Goal: Task Accomplishment & Management: Manage account settings

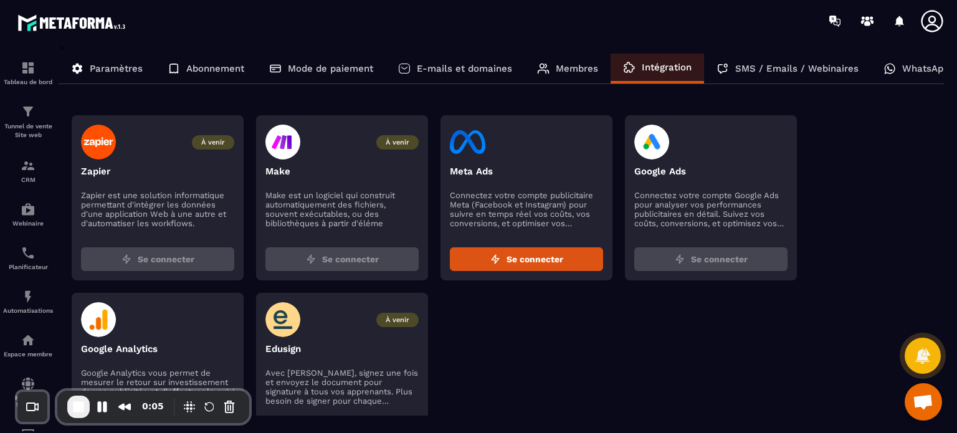
click at [566, 70] on p "Membres" at bounding box center [577, 68] width 42 height 11
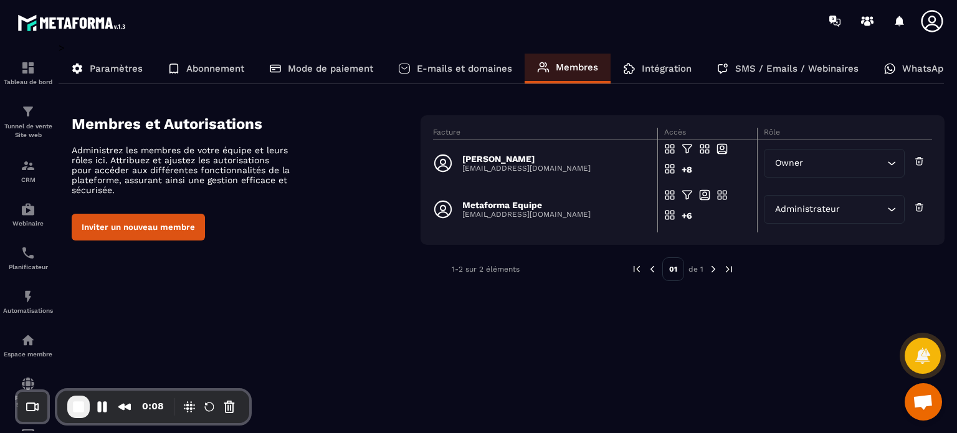
click at [470, 67] on p "E-mails et domaines" at bounding box center [464, 68] width 95 height 11
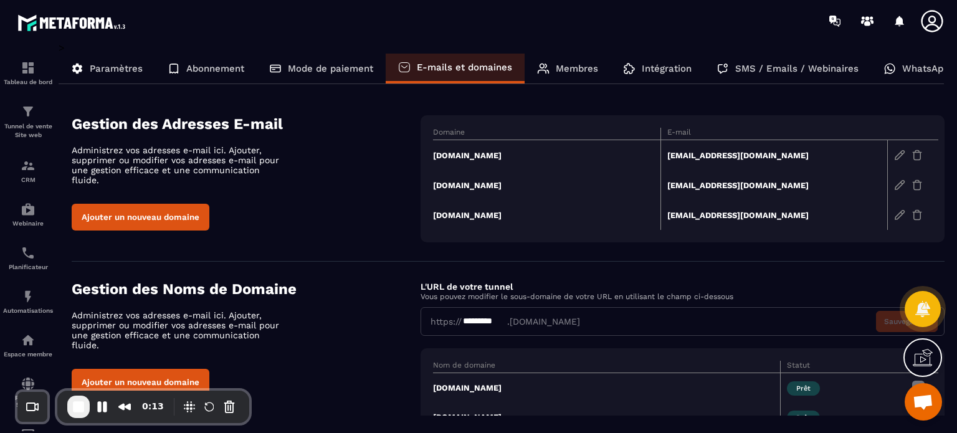
drag, startPoint x: 388, startPoint y: 163, endPoint x: 537, endPoint y: 165, distance: 149.0
click at [537, 165] on div "Gestion des Adresses E-mail Administrez vos adresses e-mail ici. Ajouter, suppr…" at bounding box center [508, 178] width 873 height 127
click at [424, 170] on div "Domaine E-mail [DOMAIN_NAME] [EMAIL_ADDRESS][DOMAIN_NAME] [DOMAIN_NAME] [EMAIL_…" at bounding box center [683, 178] width 524 height 127
drag, startPoint x: 578, startPoint y: 159, endPoint x: 434, endPoint y: 160, distance: 143.9
click at [434, 160] on td "[DOMAIN_NAME]" at bounding box center [546, 155] width 227 height 31
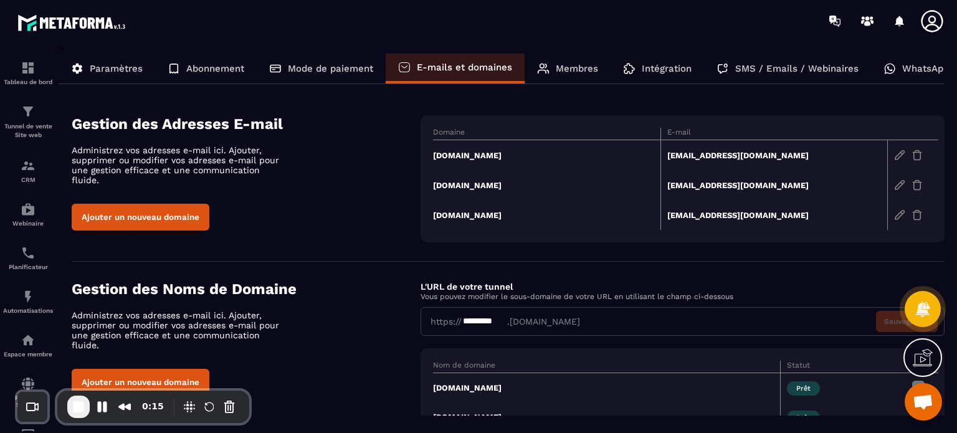
copy td "[DOMAIN_NAME]"
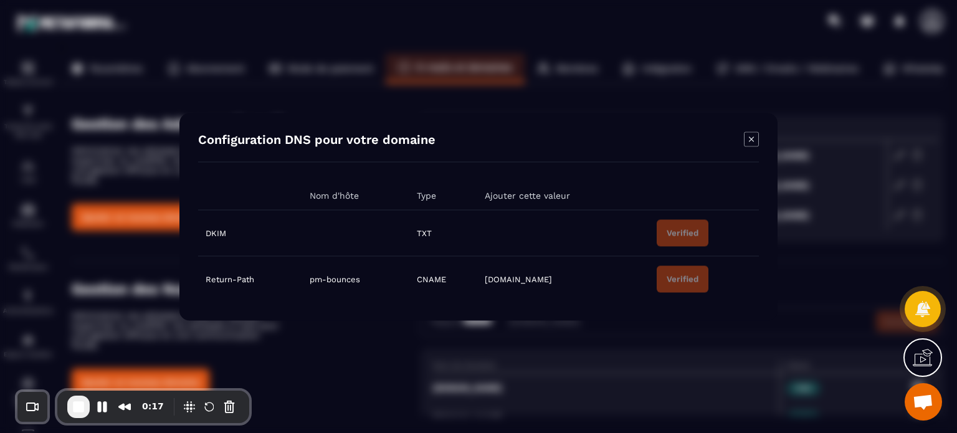
click at [754, 137] on icon "Modal window" at bounding box center [751, 138] width 15 height 15
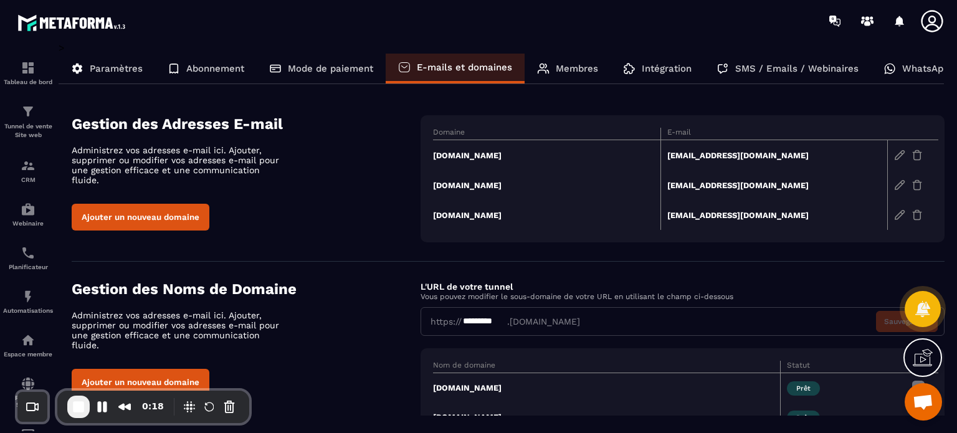
click at [163, 217] on button "Ajouter un nouveau domaine" at bounding box center [141, 217] width 138 height 27
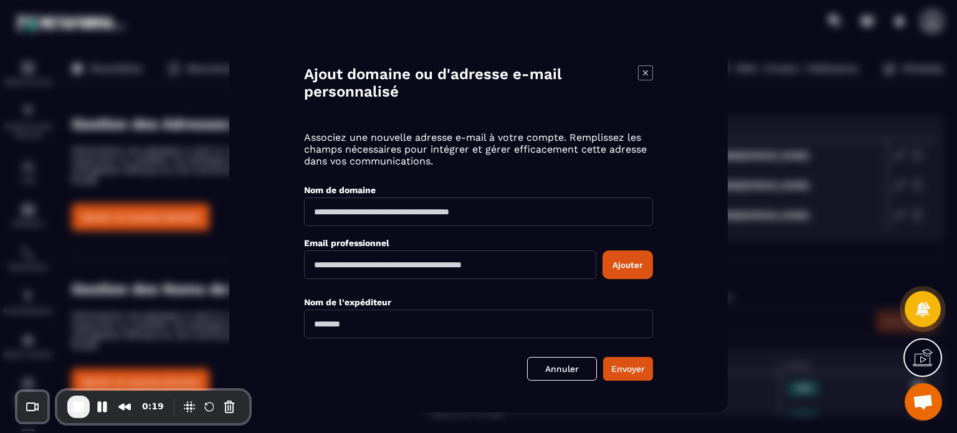
click at [434, 206] on input "Modal window" at bounding box center [478, 212] width 349 height 29
type input "**********"
click at [363, 279] on body "Tableau de bord Tunnel de vente Site web CRM Webinaire Planificateur Automatisa…" at bounding box center [478, 216] width 957 height 433
type input "*"
type input "**********"
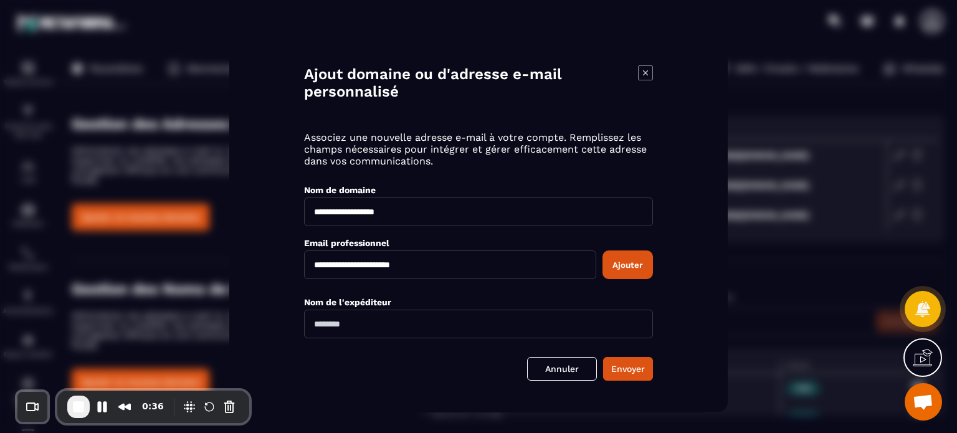
drag, startPoint x: 398, startPoint y: 211, endPoint x: 451, endPoint y: 214, distance: 53.1
click at [451, 214] on input "**********" at bounding box center [478, 212] width 349 height 29
type input "**********"
click at [401, 317] on input "Modal window" at bounding box center [478, 324] width 349 height 29
type input "*"
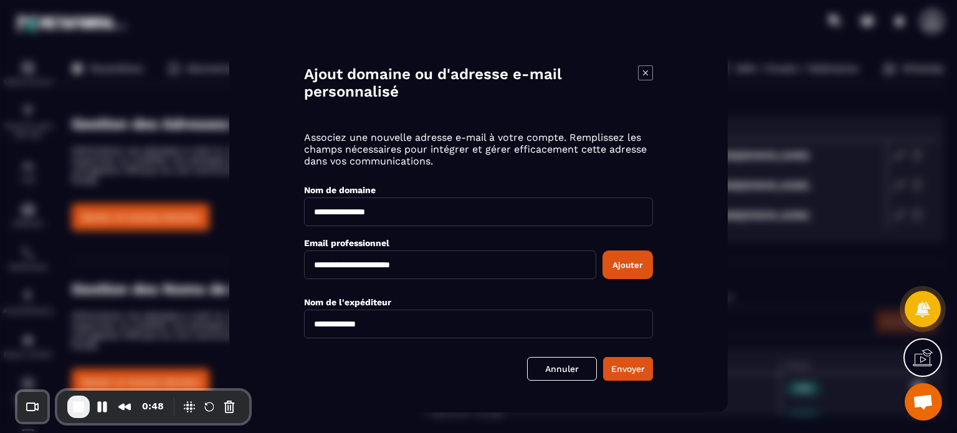
type input "**********"
click at [626, 267] on button "Ajouter" at bounding box center [628, 265] width 50 height 29
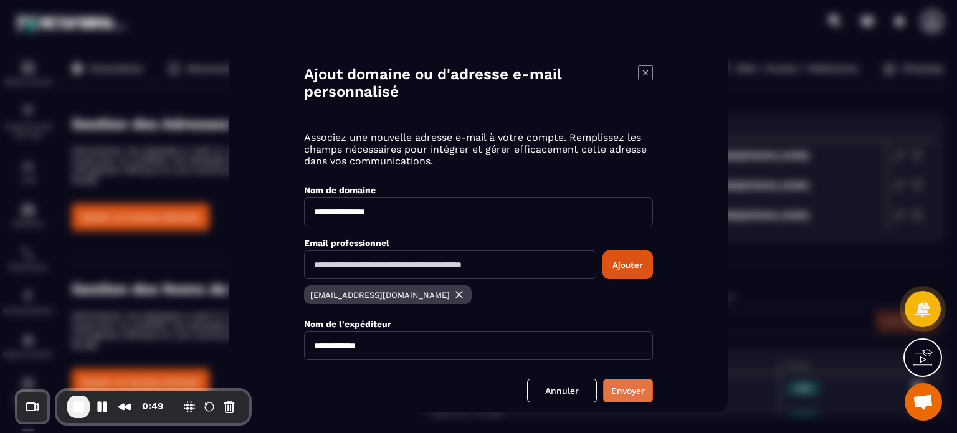
click at [625, 388] on button "Envoyer" at bounding box center [628, 391] width 50 height 24
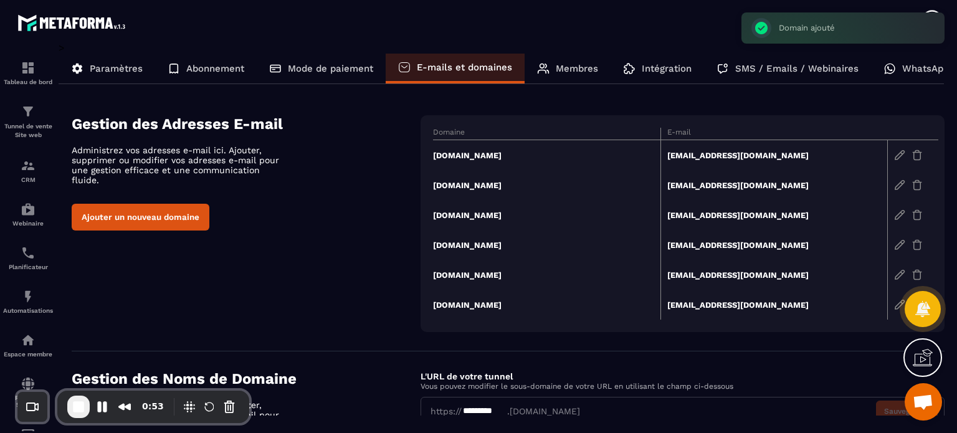
click at [491, 246] on td "[DOMAIN_NAME]" at bounding box center [546, 245] width 227 height 30
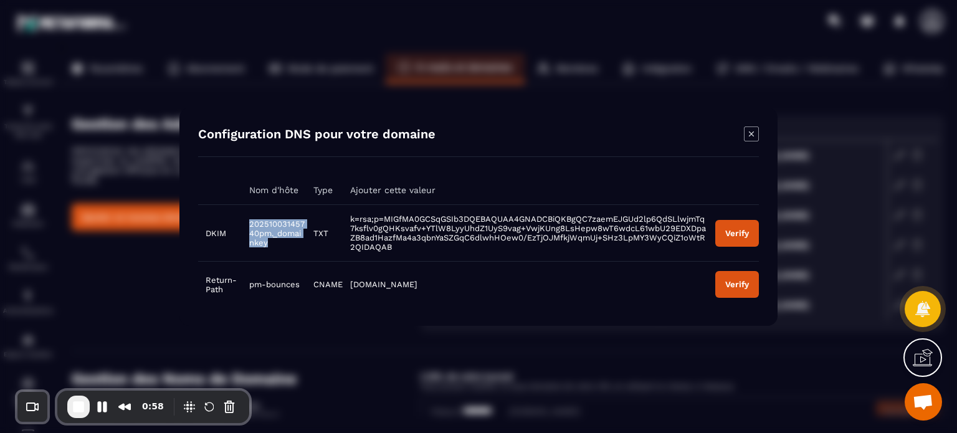
drag, startPoint x: 284, startPoint y: 246, endPoint x: 249, endPoint y: 222, distance: 42.2
click at [249, 222] on td "20251003145740pm._domainkey" at bounding box center [274, 232] width 64 height 57
copy span "20251003145740pm._domainkey"
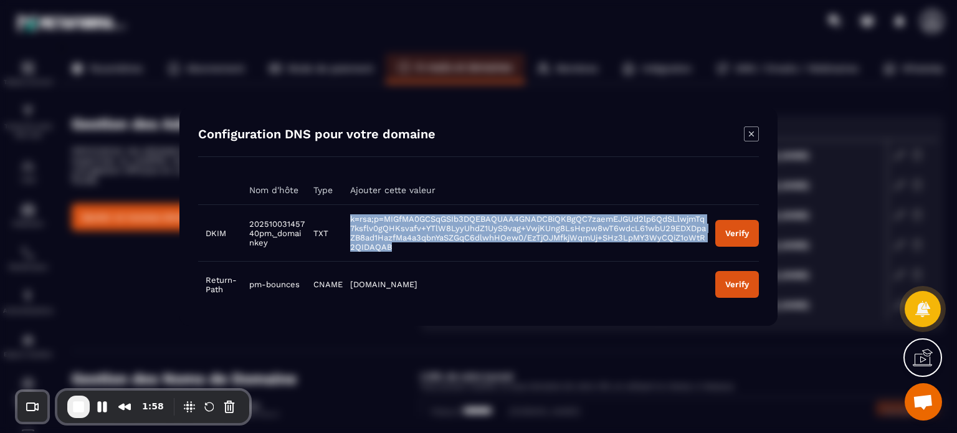
drag, startPoint x: 347, startPoint y: 216, endPoint x: 426, endPoint y: 244, distance: 84.2
click at [426, 244] on td "k=rsa;p=MIGfMA0GCSqGSIb3DQEBAQUAA4GNADCBiQKBgQC7zaemEJGUd2lp6QdSLlwjmTq7ksflv0g…" at bounding box center [525, 232] width 365 height 57
copy span "k=rsa;p=MIGfMA0GCSqGSIb3DQEBAQUAA4GNADCBiQKBgQC7zaemEJGUd2lp6QdSLlwjmTq7ksflv0g…"
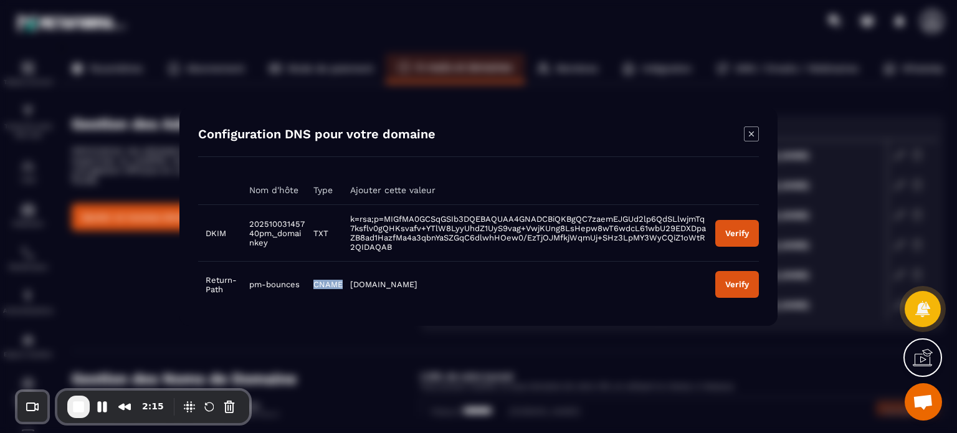
drag, startPoint x: 314, startPoint y: 282, endPoint x: 343, endPoint y: 284, distance: 28.7
click at [343, 284] on tr "Return-Path pm-bounces CNAME [DOMAIN_NAME] Verify" at bounding box center [478, 284] width 561 height 46
drag, startPoint x: 247, startPoint y: 284, endPoint x: 298, endPoint y: 284, distance: 51.1
click at [298, 284] on td "pm-bounces" at bounding box center [274, 284] width 64 height 46
copy span "pm-bounces"
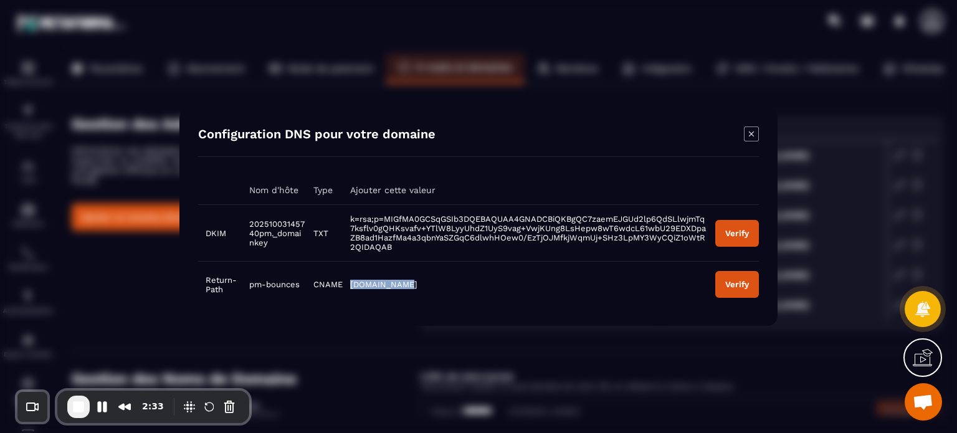
drag, startPoint x: 408, startPoint y: 287, endPoint x: 351, endPoint y: 286, distance: 57.3
click at [351, 286] on td "[DOMAIN_NAME]" at bounding box center [525, 284] width 365 height 46
copy span "[DOMAIN_NAME]"
click at [749, 133] on icon "Modal window" at bounding box center [751, 133] width 15 height 15
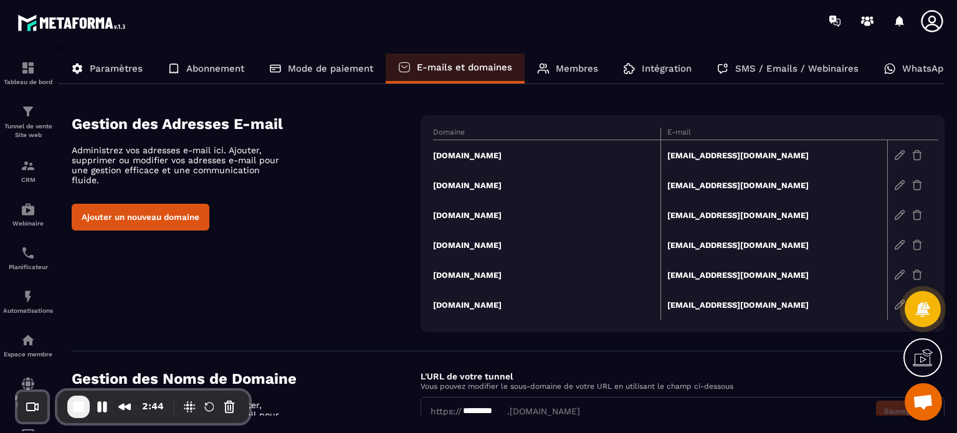
click at [476, 273] on td "[DOMAIN_NAME]" at bounding box center [546, 275] width 227 height 30
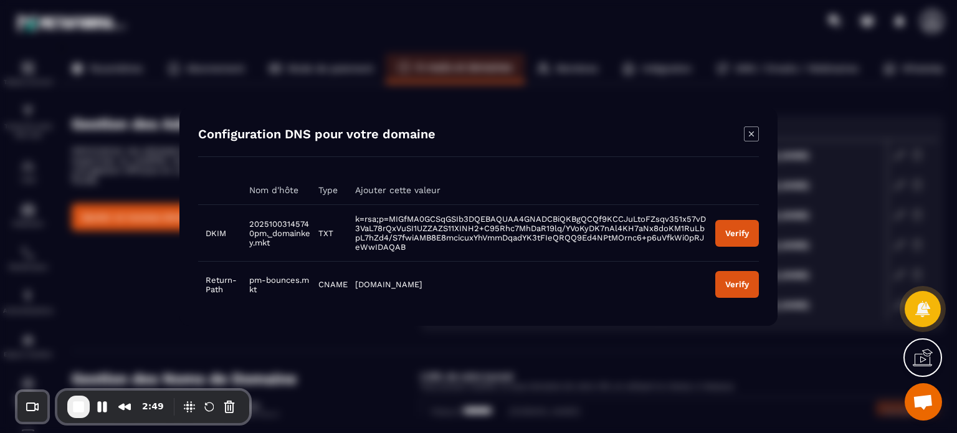
click at [754, 133] on icon "Modal window" at bounding box center [751, 133] width 15 height 15
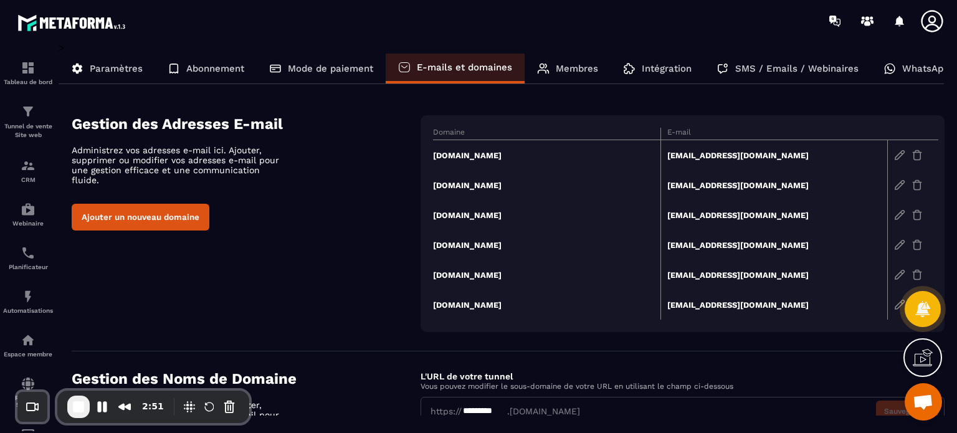
drag, startPoint x: 419, startPoint y: 242, endPoint x: 511, endPoint y: 247, distance: 91.8
click at [511, 247] on div "Gestion des Adresses E-mail Administrez vos adresses e-mail ici. Ajouter, suppr…" at bounding box center [508, 223] width 873 height 217
click at [332, 264] on div "Gestion des Adresses E-mail Administrez vos adresses e-mail ici. Ajouter, suppr…" at bounding box center [508, 223] width 873 height 217
drag, startPoint x: 551, startPoint y: 244, endPoint x: 435, endPoint y: 246, distance: 115.9
click at [435, 246] on td "[DOMAIN_NAME]" at bounding box center [546, 245] width 227 height 30
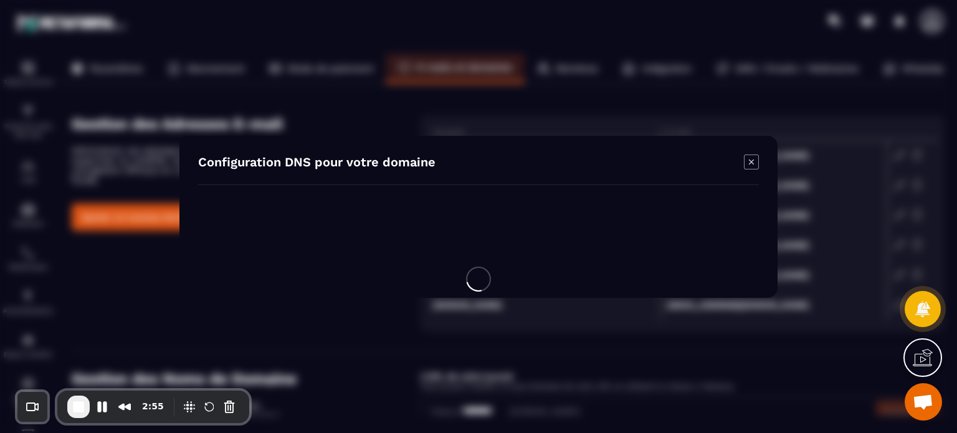
copy td "[DOMAIN_NAME]"
click at [752, 160] on div "Configuration DNS pour votre domaine" at bounding box center [478, 217] width 598 height 162
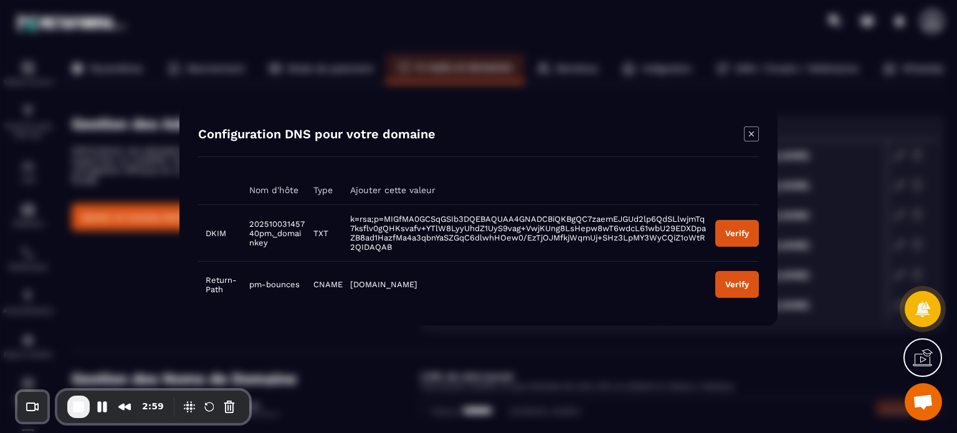
click at [750, 136] on icon "Modal window" at bounding box center [751, 133] width 15 height 15
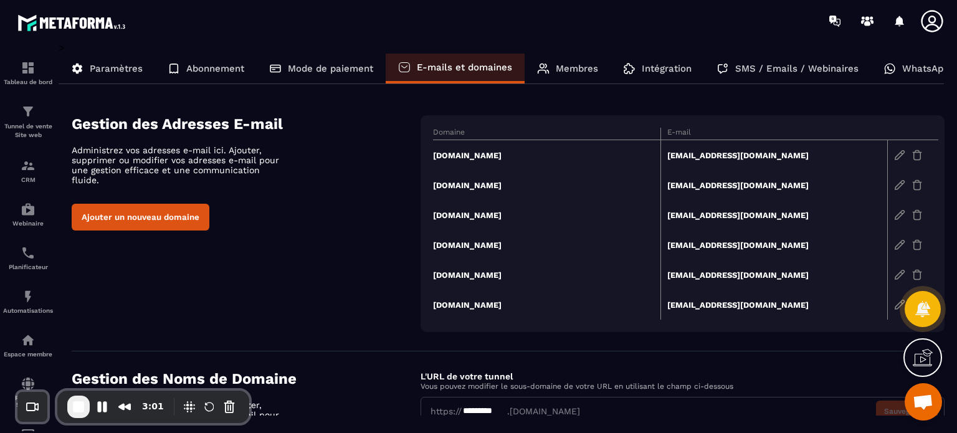
click at [918, 247] on img at bounding box center [917, 244] width 11 height 11
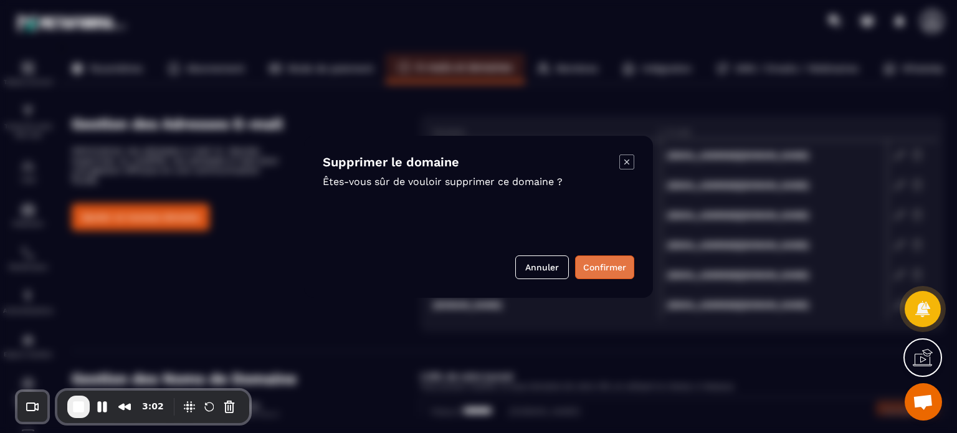
click at [603, 265] on button "Confirmer" at bounding box center [604, 267] width 59 height 24
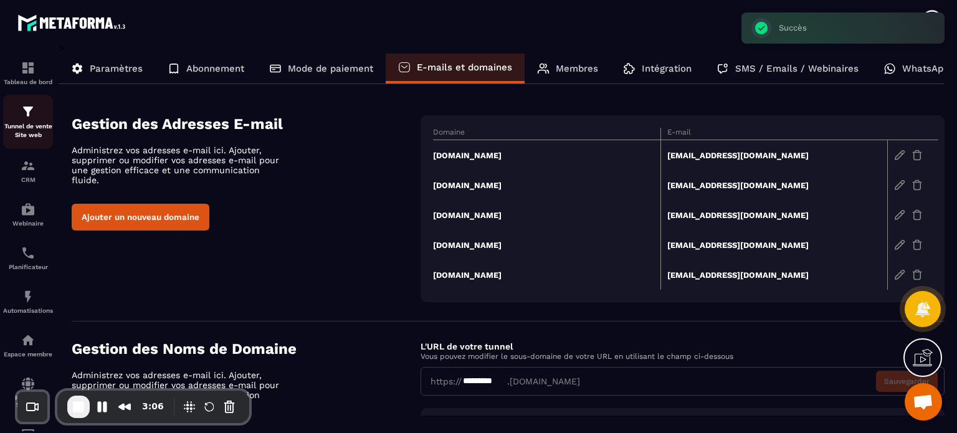
click at [31, 116] on img at bounding box center [28, 111] width 15 height 15
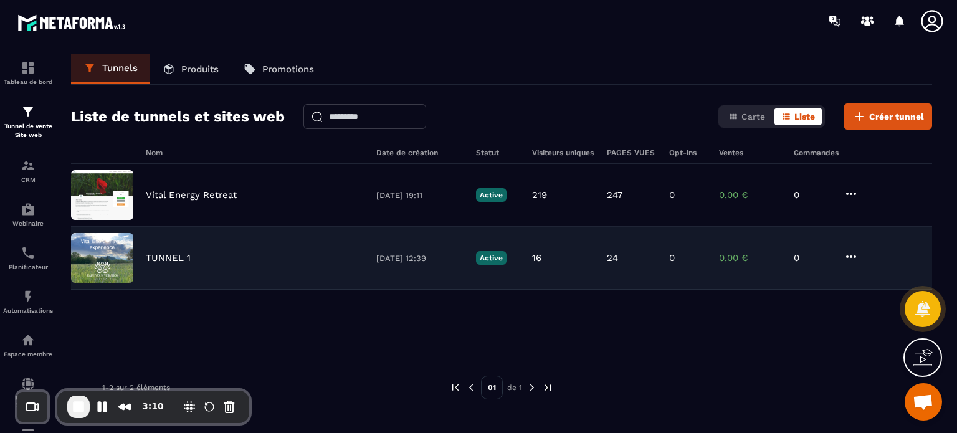
click at [171, 261] on p "TUNNEL 1" at bounding box center [168, 257] width 45 height 11
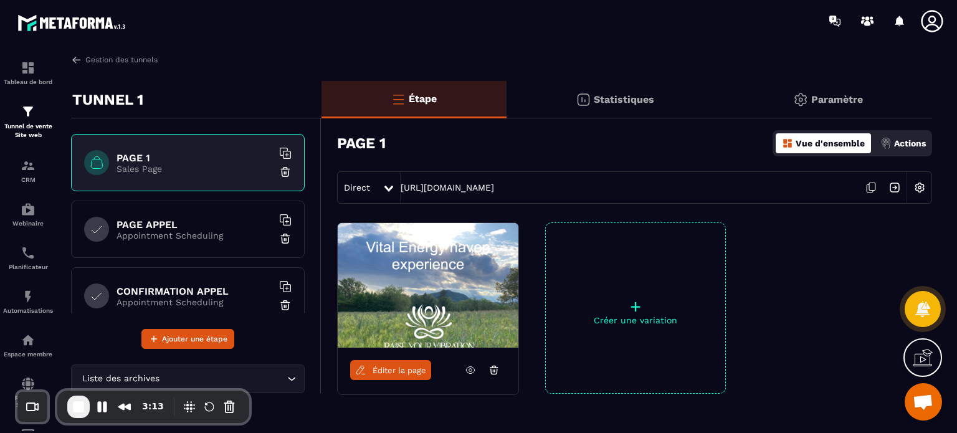
click at [852, 100] on p "Paramètre" at bounding box center [837, 99] width 52 height 12
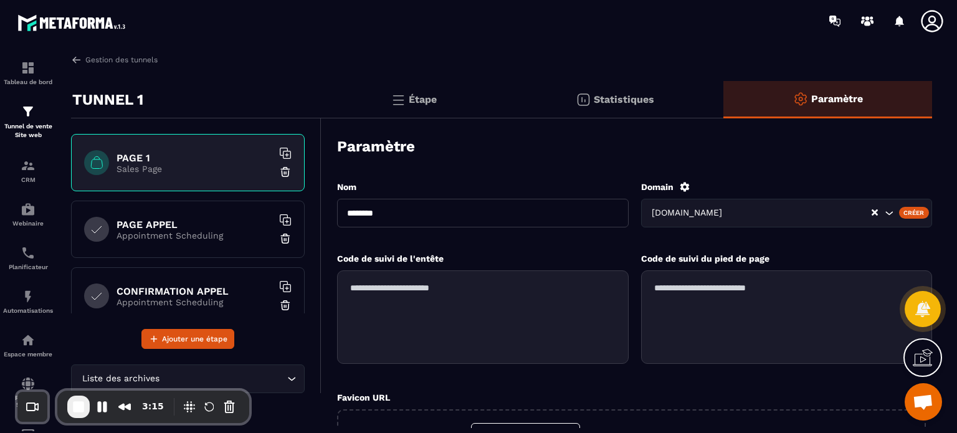
click at [687, 183] on icon at bounding box center [684, 186] width 11 height 11
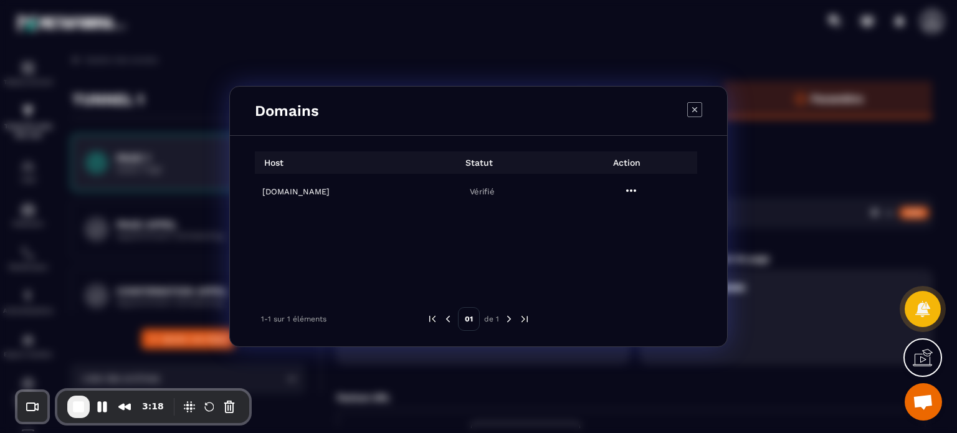
click at [691, 109] on icon "Modal window" at bounding box center [694, 109] width 15 height 15
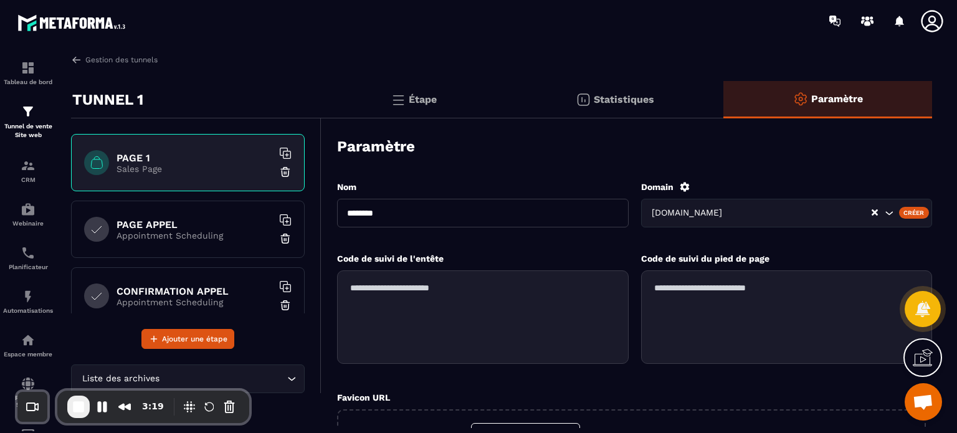
click at [910, 209] on div "Créer" at bounding box center [914, 212] width 31 height 11
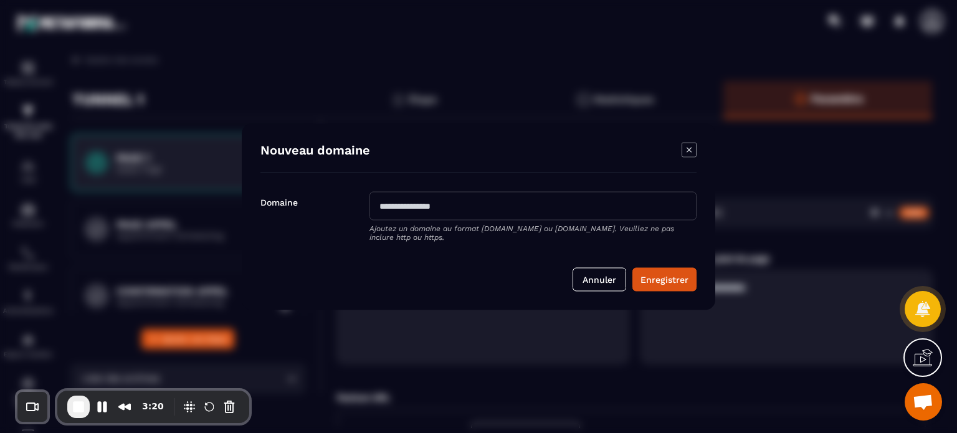
click at [502, 204] on input "Modal window" at bounding box center [533, 205] width 327 height 29
paste input "**********"
type input "**********"
click at [338, 251] on div "Annuler Enregistrer" at bounding box center [478, 270] width 436 height 42
click at [669, 278] on button "Enregistrer" at bounding box center [664, 279] width 64 height 24
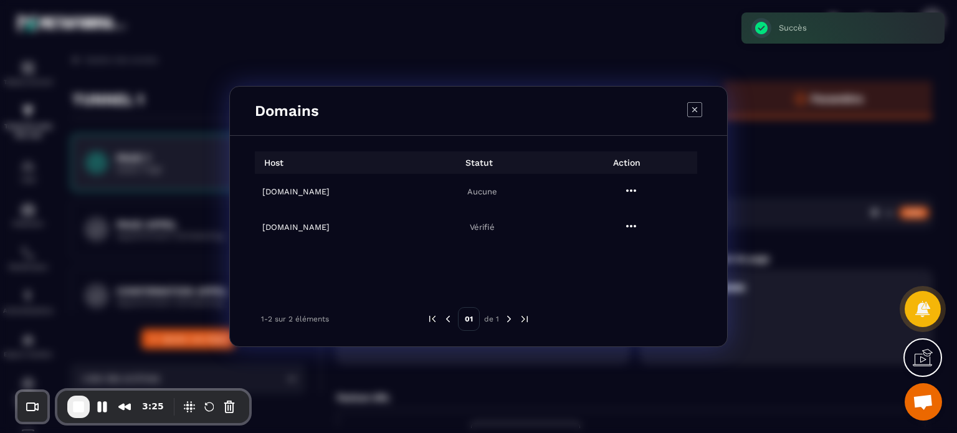
click at [324, 190] on h6 "[DOMAIN_NAME]" at bounding box center [332, 191] width 141 height 9
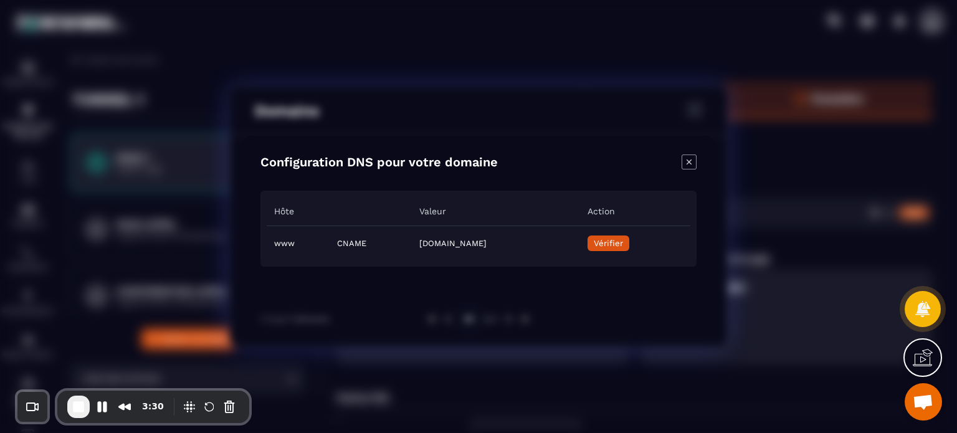
drag, startPoint x: 354, startPoint y: 246, endPoint x: 610, endPoint y: 241, distance: 256.1
click at [580, 241] on td "[DOMAIN_NAME]" at bounding box center [496, 243] width 168 height 35
copy td "[DOMAIN_NAME]"
drag, startPoint x: 295, startPoint y: 242, endPoint x: 270, endPoint y: 249, distance: 25.3
click at [270, 249] on td "www" at bounding box center [298, 243] width 63 height 35
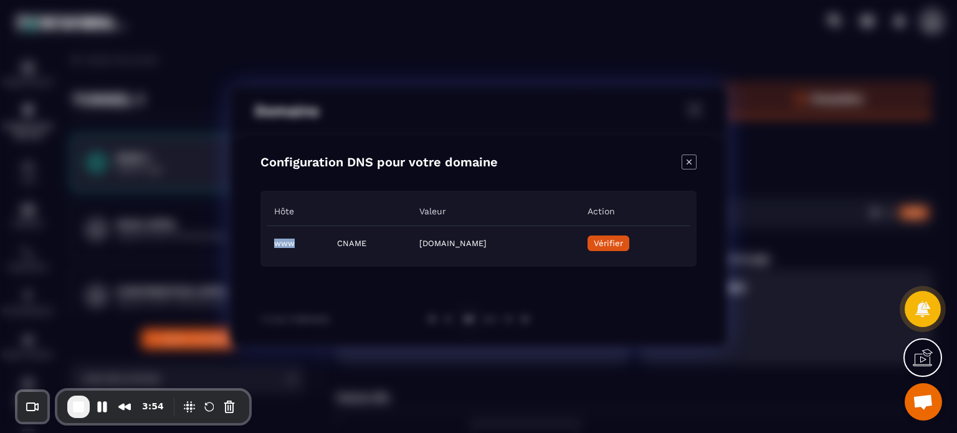
copy td "www"
click at [685, 164] on icon "Close modal" at bounding box center [689, 162] width 15 height 15
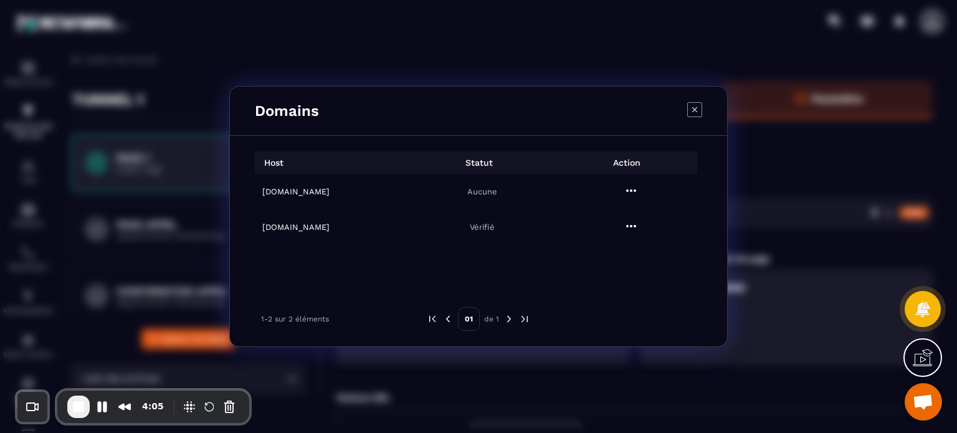
click at [631, 193] on icon "Modal window" at bounding box center [631, 190] width 15 height 15
click at [608, 244] on icon "button" at bounding box center [606, 245] width 1 height 2
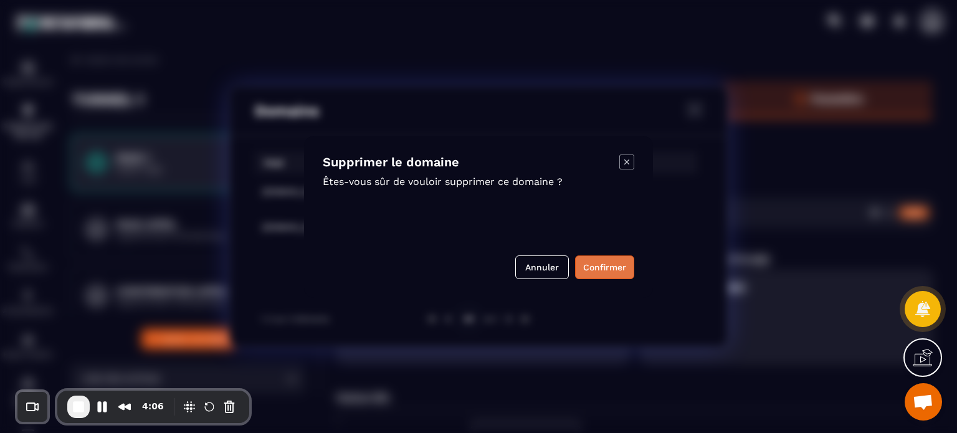
click at [604, 267] on button "Confirmer" at bounding box center [604, 267] width 59 height 24
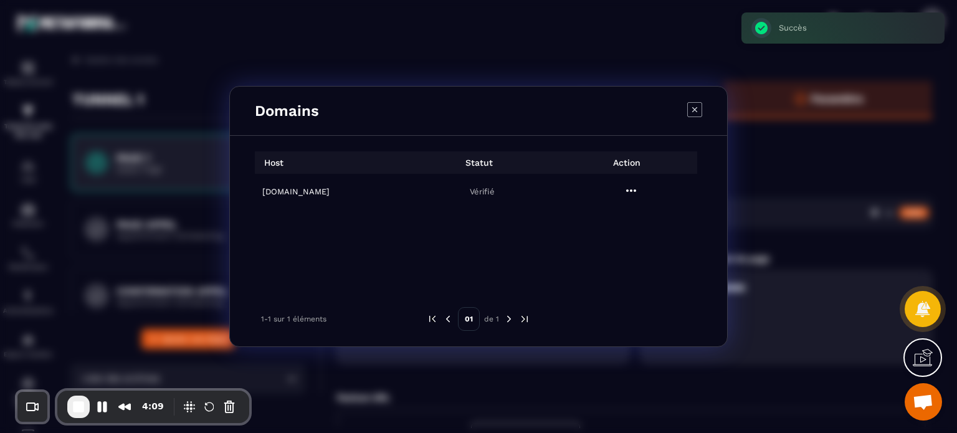
click at [690, 111] on icon "Modal window" at bounding box center [694, 109] width 15 height 15
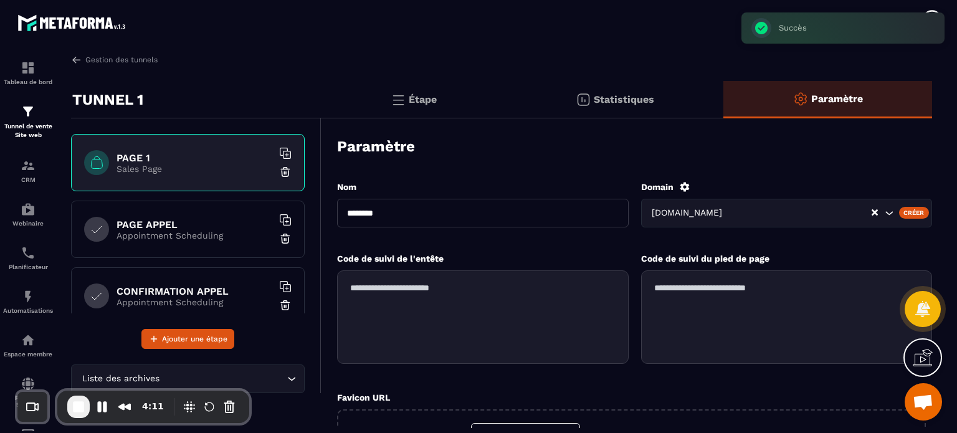
click at [933, 9] on icon at bounding box center [932, 21] width 25 height 25
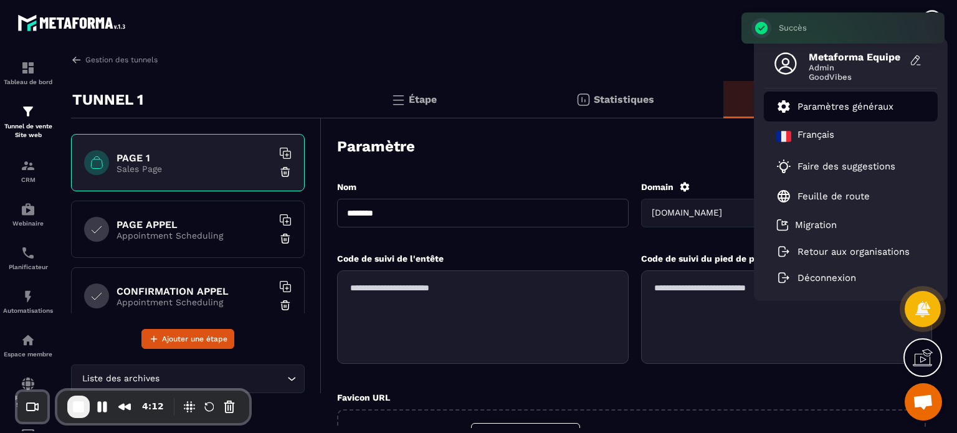
click at [854, 104] on p "Paramètres généraux" at bounding box center [846, 106] width 96 height 11
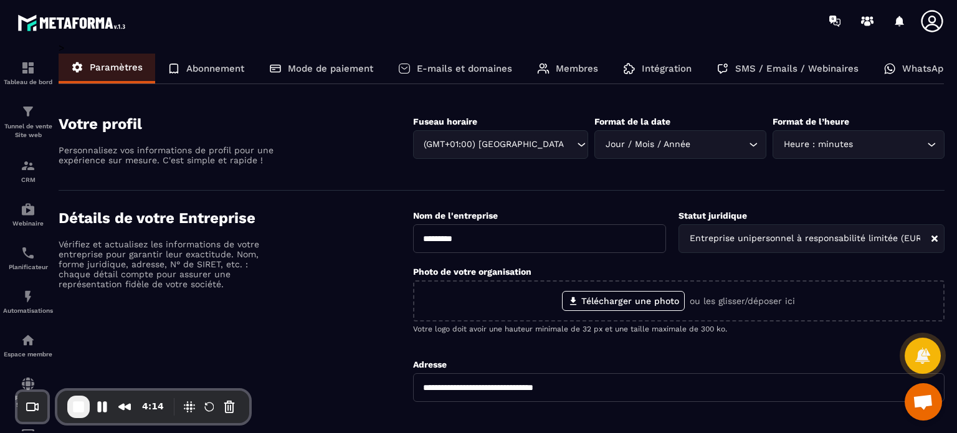
click at [749, 65] on p "SMS / Emails / Webinaires" at bounding box center [796, 68] width 123 height 11
